Goal: Book appointment/travel/reservation

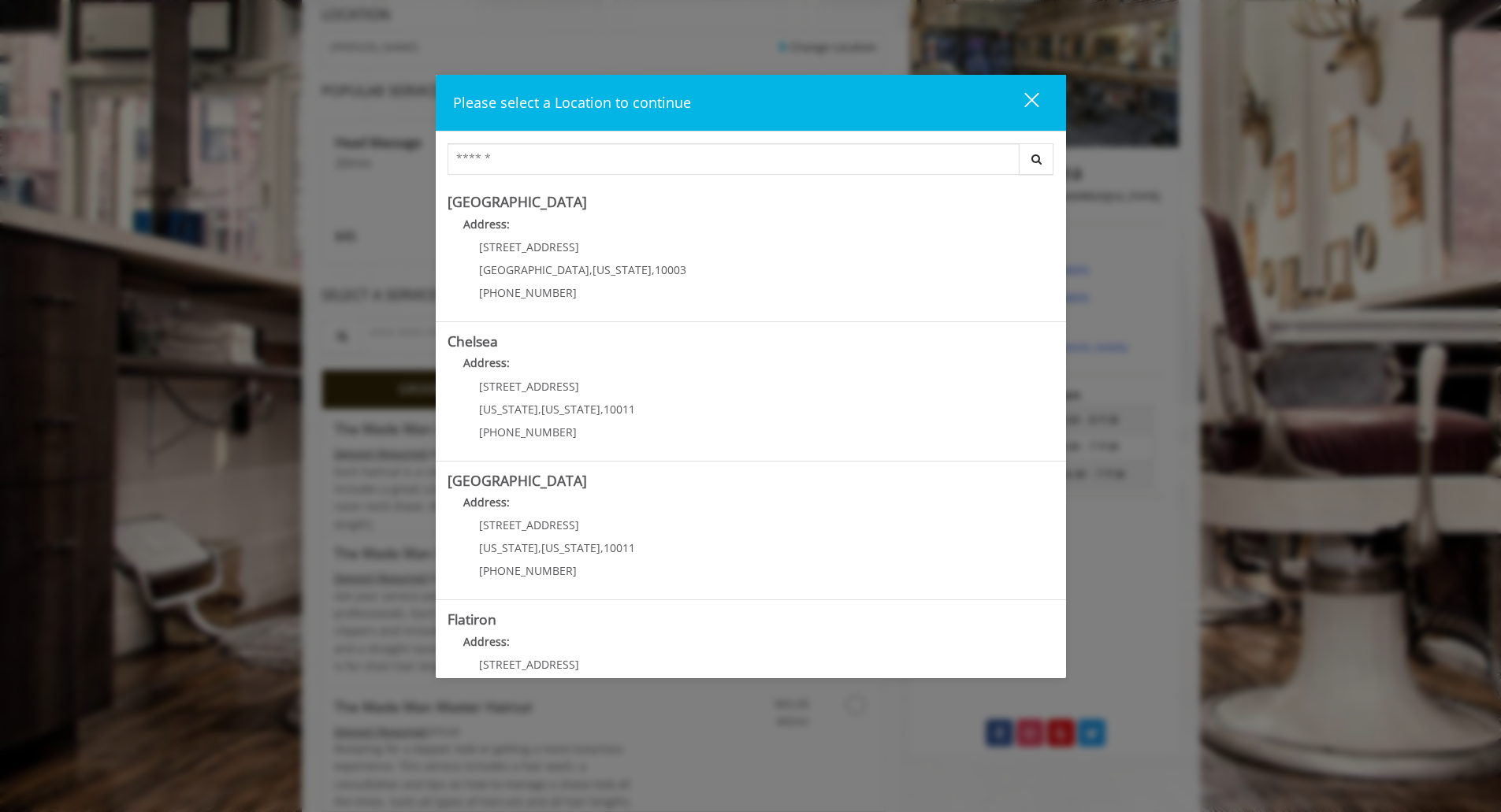
click at [94, 220] on div "Please select a Location to continue close Search [GEOGRAPHIC_DATA] Address: [S…" at bounding box center [750, 406] width 1501 height 812
click at [1028, 97] on div "close dialog" at bounding box center [1031, 99] width 15 height 15
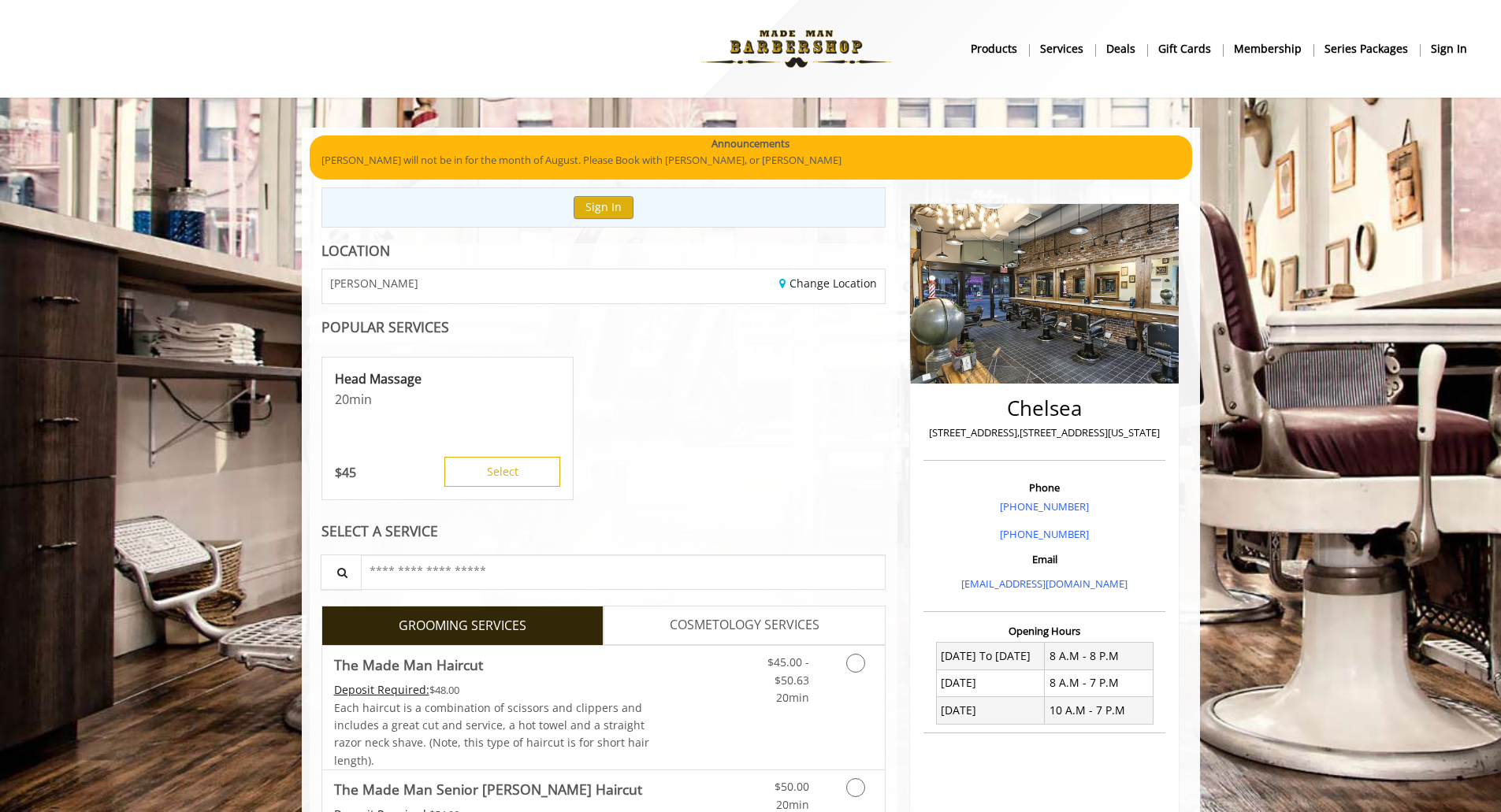
click at [1077, 55] on b "Services" at bounding box center [1062, 48] width 44 height 17
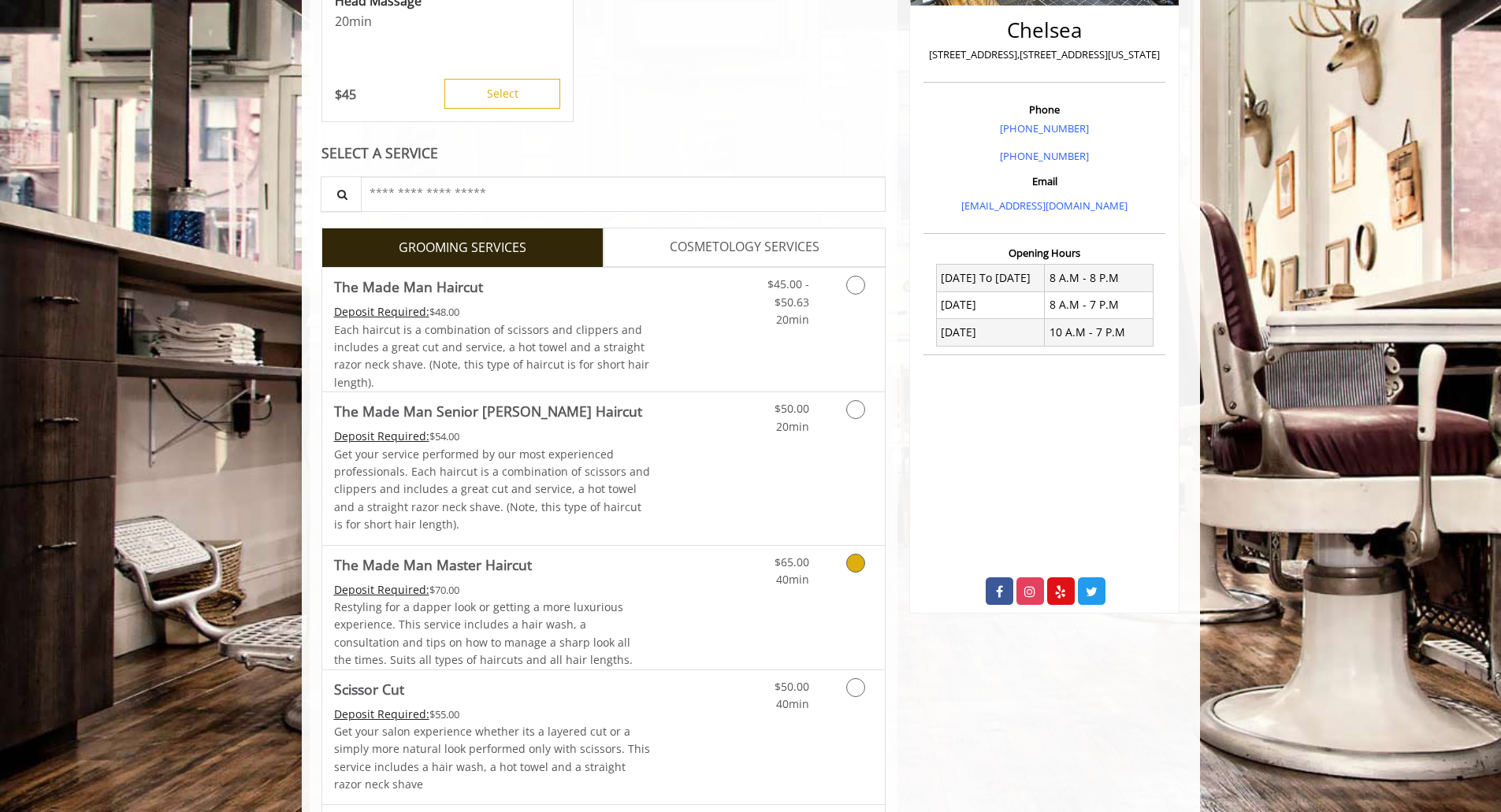
scroll to position [360, 0]
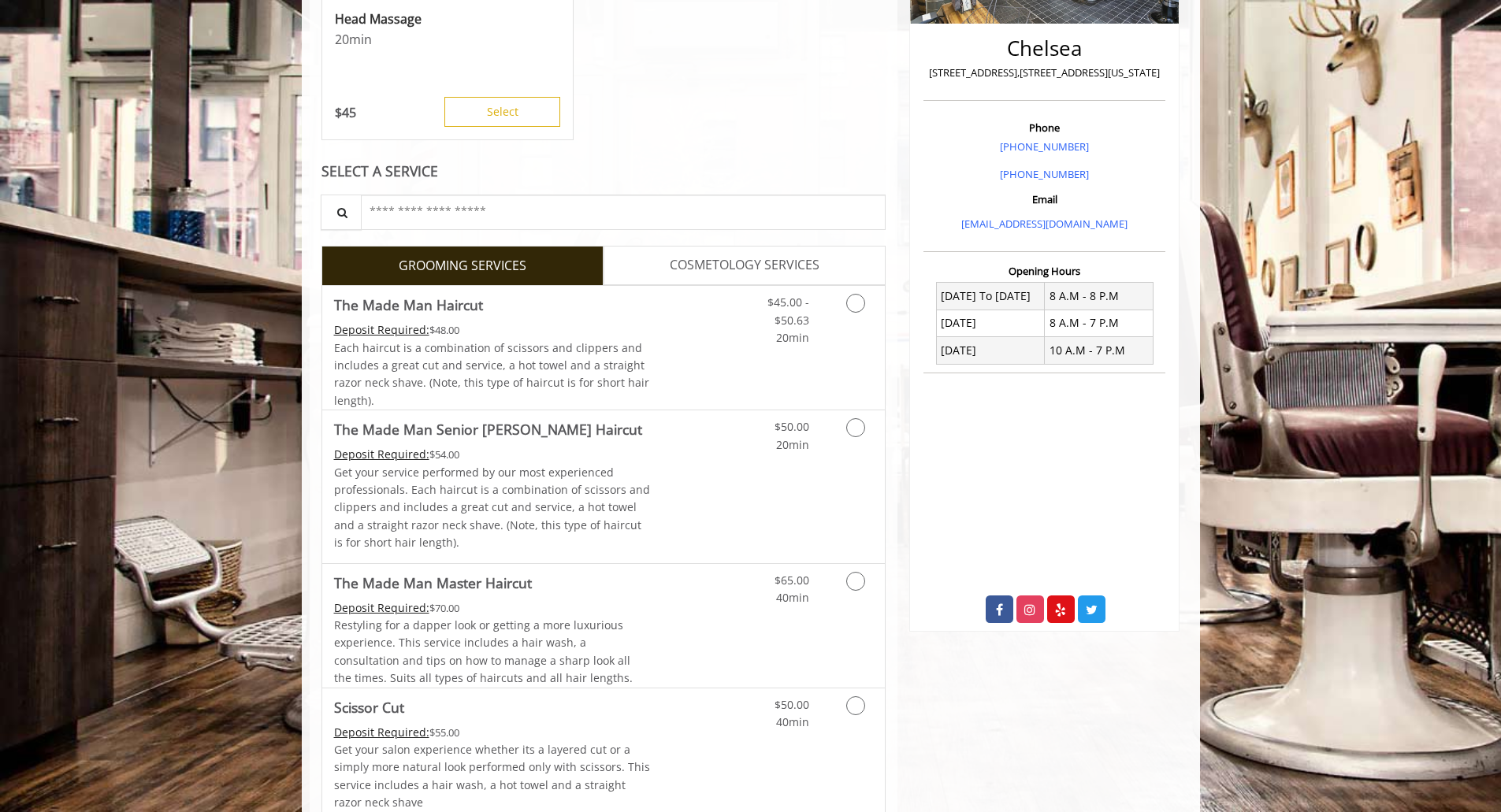
click at [673, 267] on span "COSMETOLOGY SERVICES" at bounding box center [744, 266] width 150 height 21
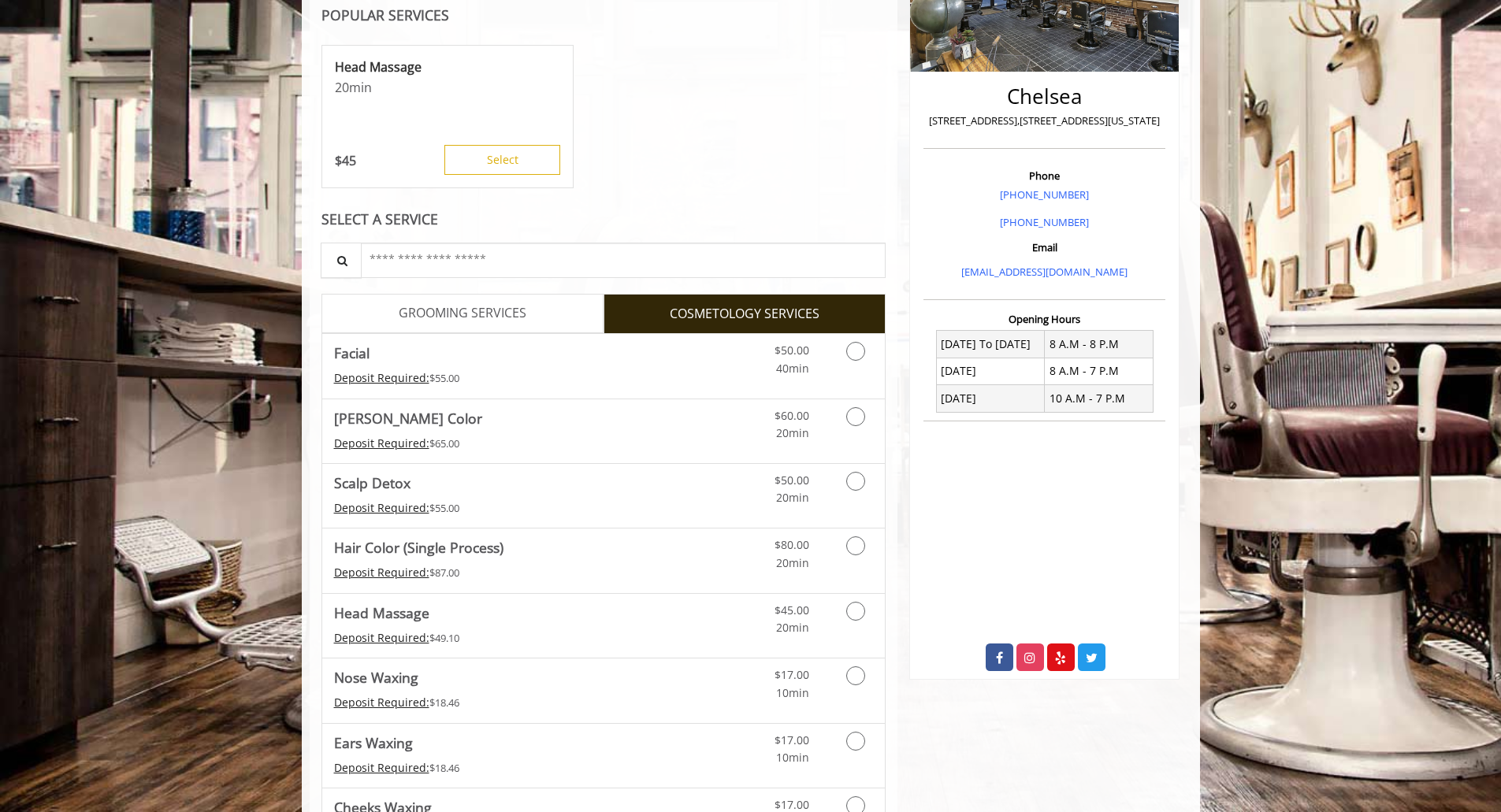
scroll to position [323, 0]
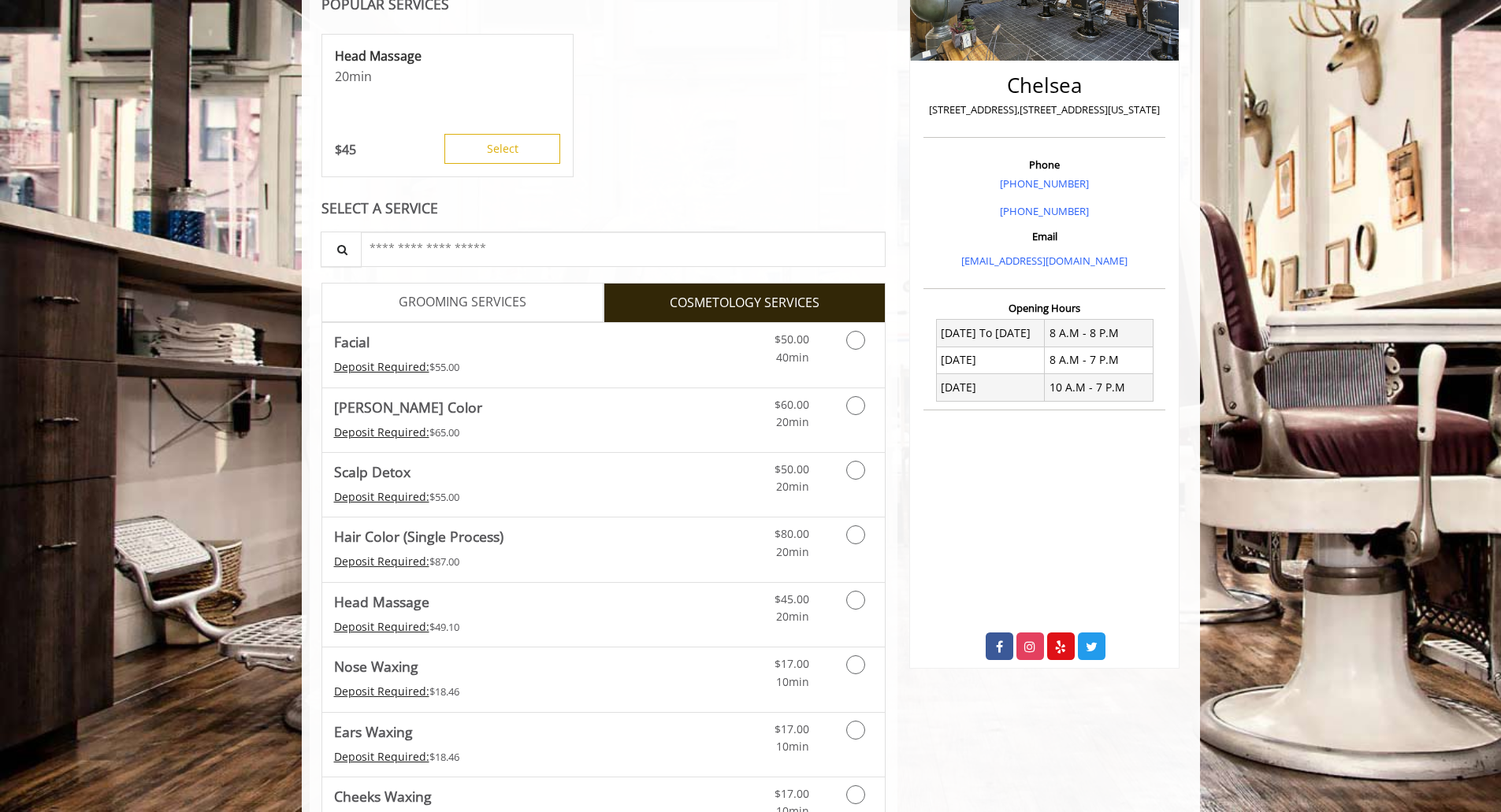
click at [771, 146] on div "Head Massage 20 min $ 45 Select" at bounding box center [603, 105] width 565 height 157
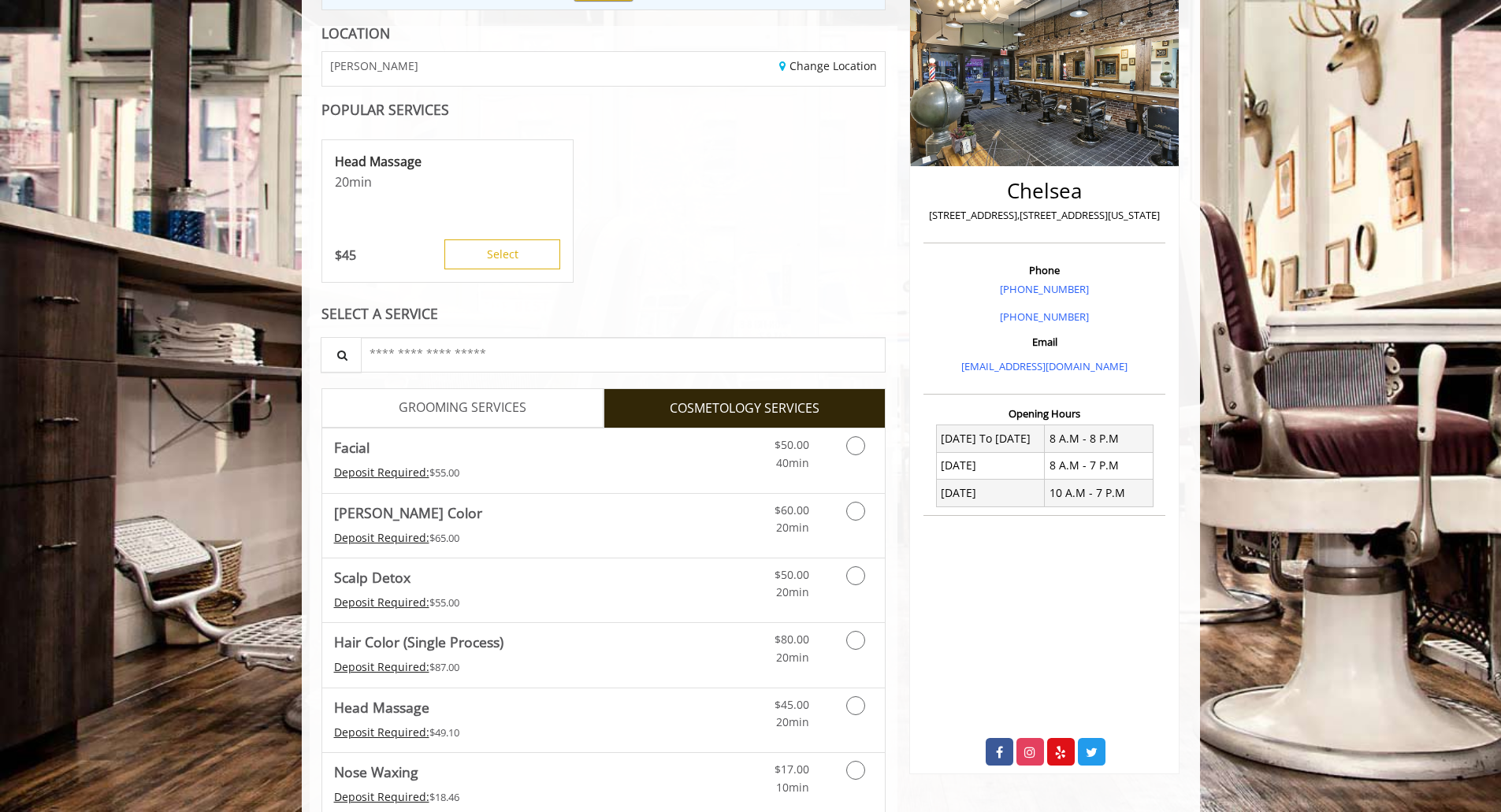
scroll to position [0, 0]
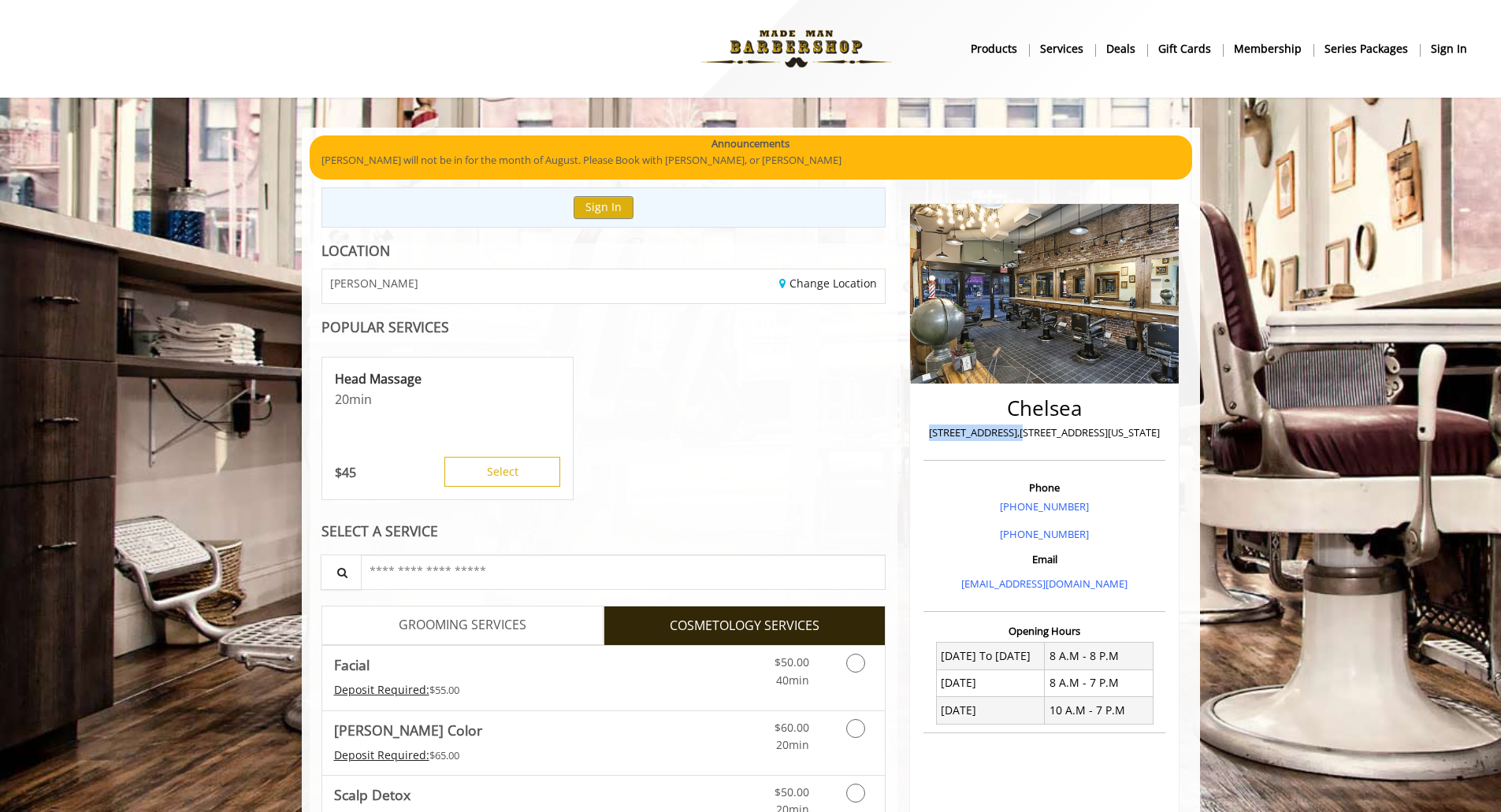
drag, startPoint x: 931, startPoint y: 433, endPoint x: 1020, endPoint y: 432, distance: 89.0
click at [1020, 432] on p "[STREET_ADDRESS],[STREET_ADDRESS][US_STATE]" at bounding box center [1043, 433] width 234 height 16
copy p "169 W 23rd Street,"
